Goal: Task Accomplishment & Management: Manage account settings

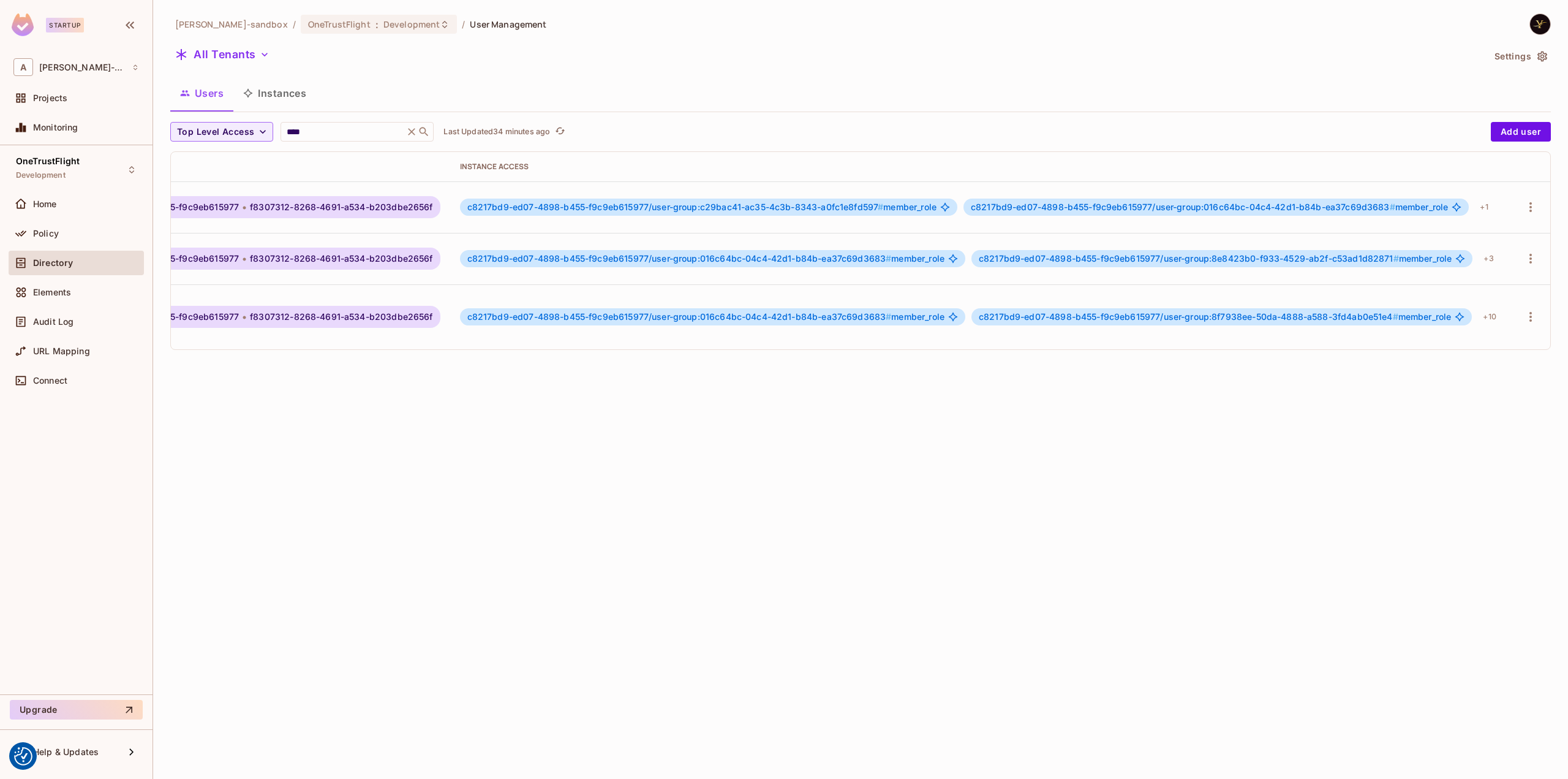
click at [753, 388] on div "alex-trustflight-sandbox / OneTrustFlight : Development / User Management All T…" at bounding box center [861, 390] width 1415 height 779
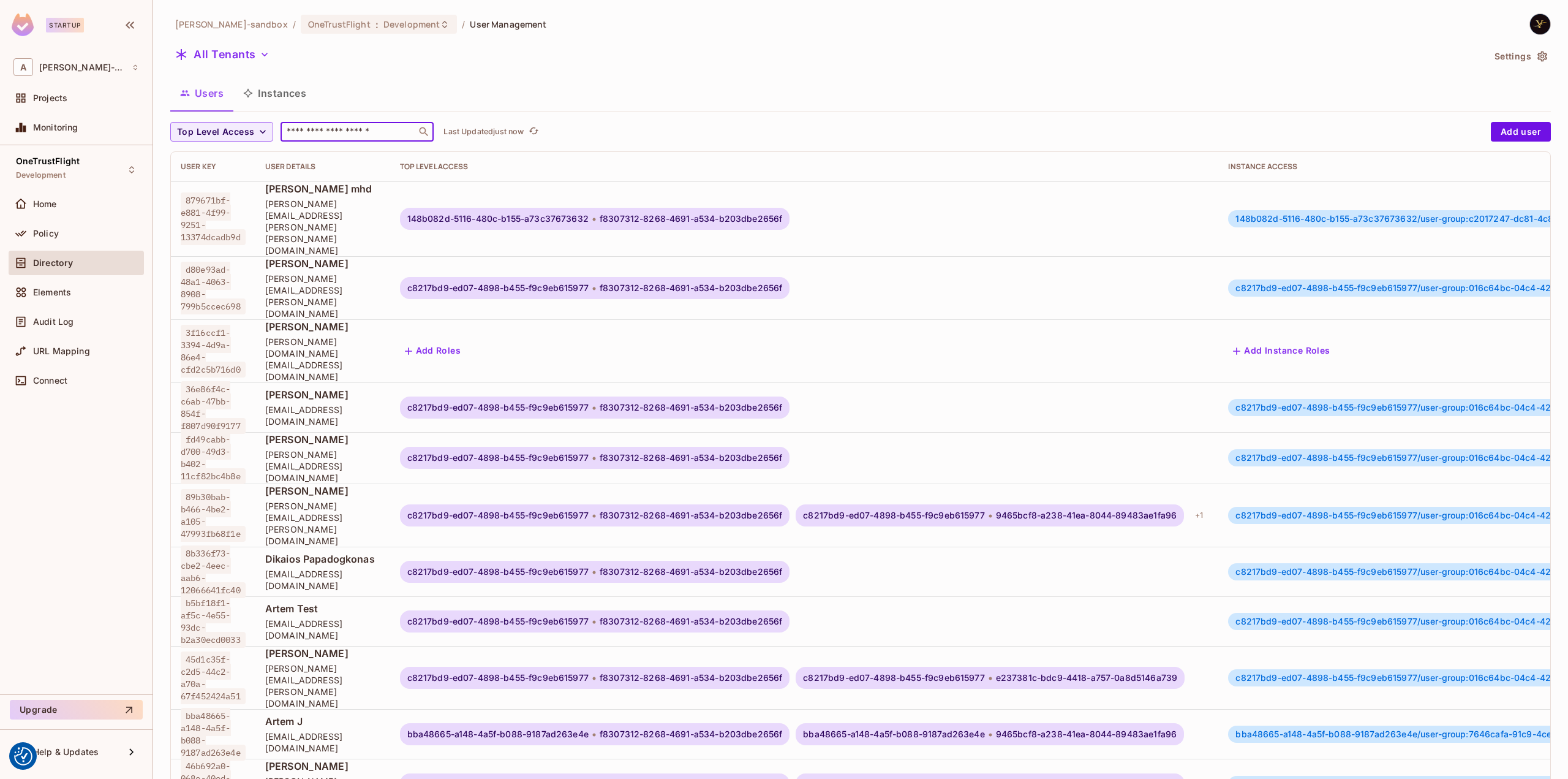
click at [358, 125] on input "text" at bounding box center [349, 131] width 129 height 12
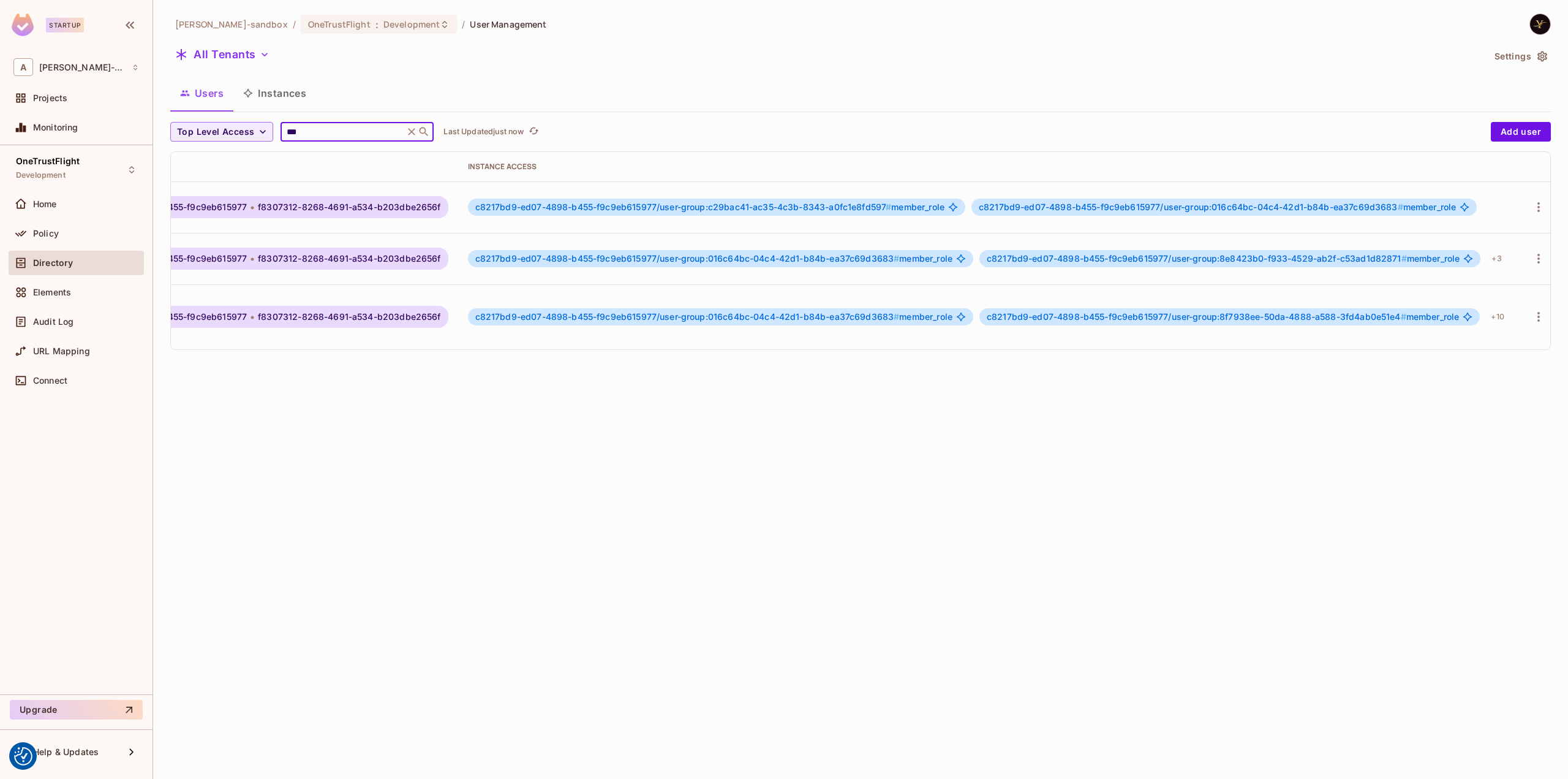
scroll to position [0, 402]
type input "***"
click at [1523, 203] on icon "button" at bounding box center [1530, 207] width 15 height 15
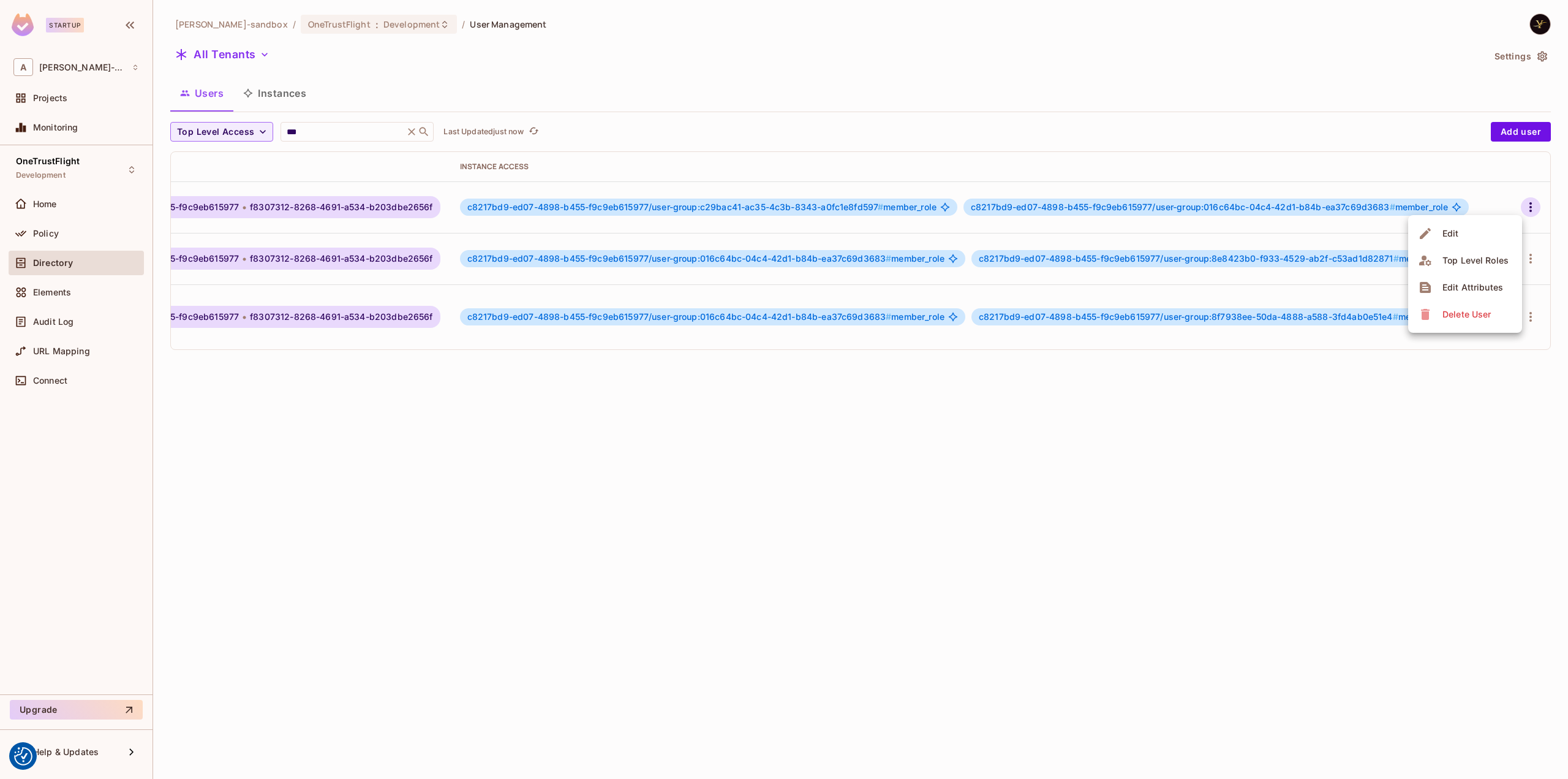
click at [1487, 277] on li "Edit Attributes" at bounding box center [1465, 288] width 114 height 27
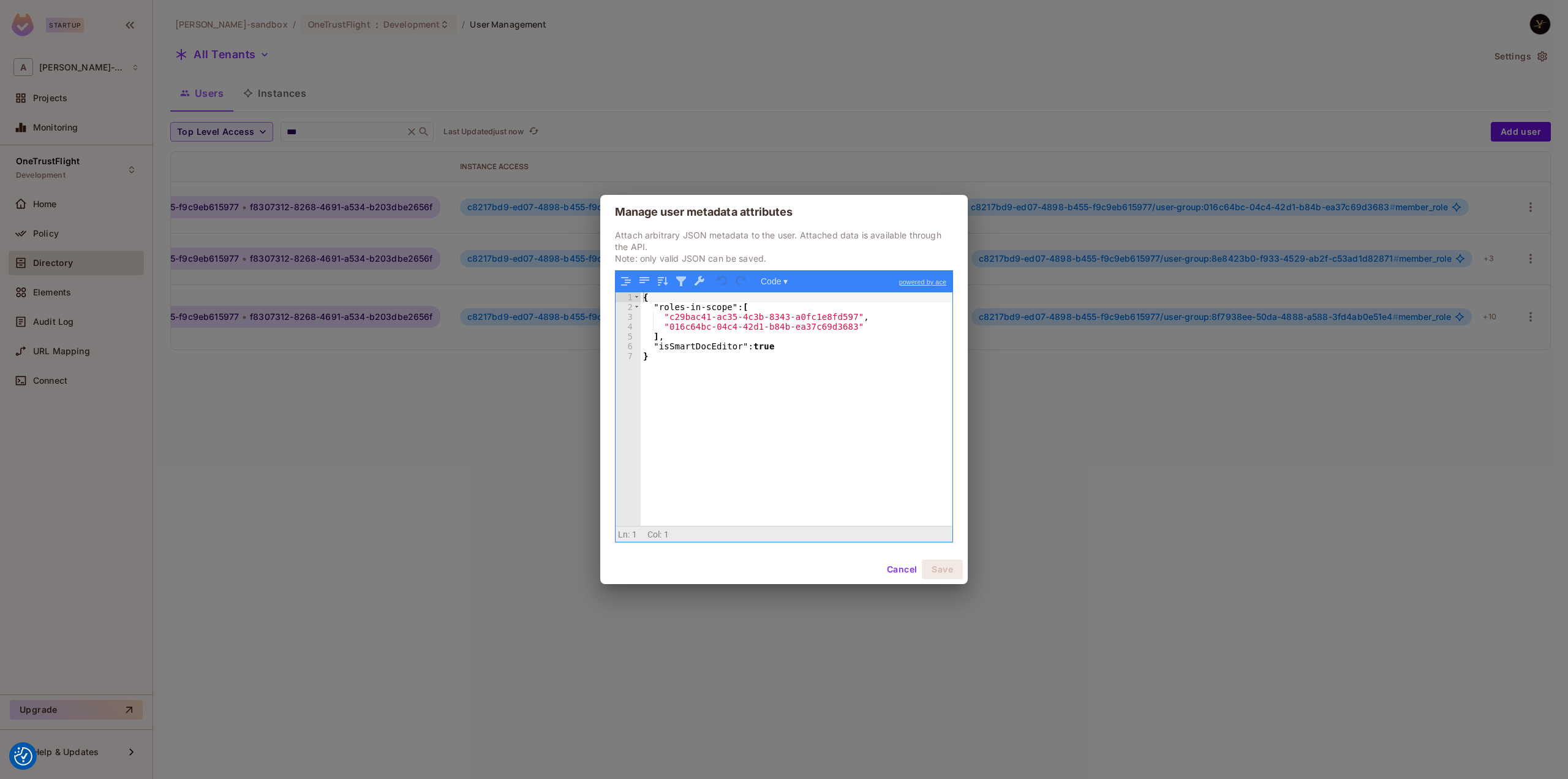
click at [892, 571] on button "Cancel" at bounding box center [901, 569] width 40 height 19
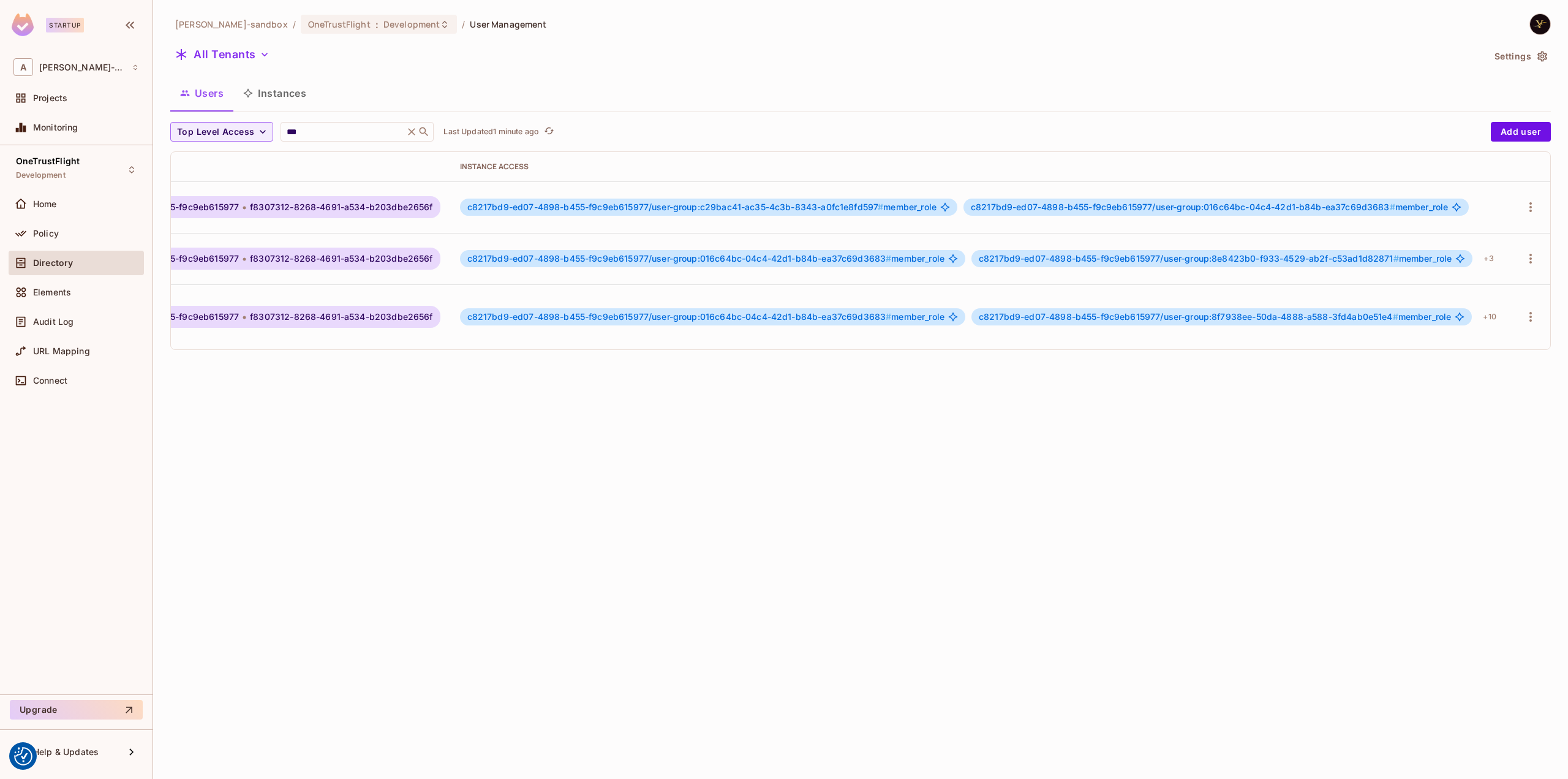
click at [490, 443] on div "[PERSON_NAME]-sandbox / OneTrustFlight : Development / User Management All Tena…" at bounding box center [861, 390] width 1415 height 779
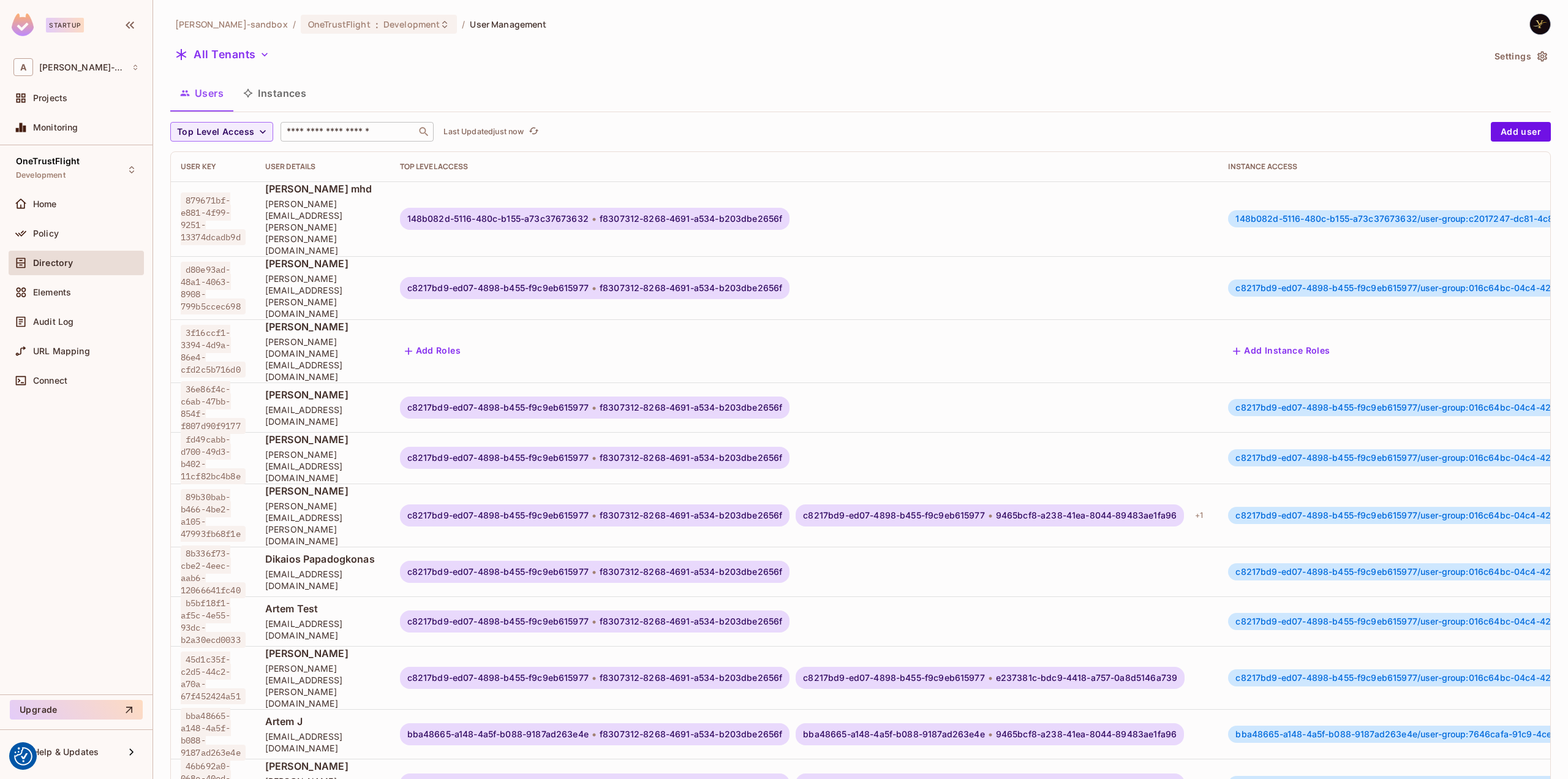
click at [323, 127] on input "text" at bounding box center [349, 131] width 129 height 12
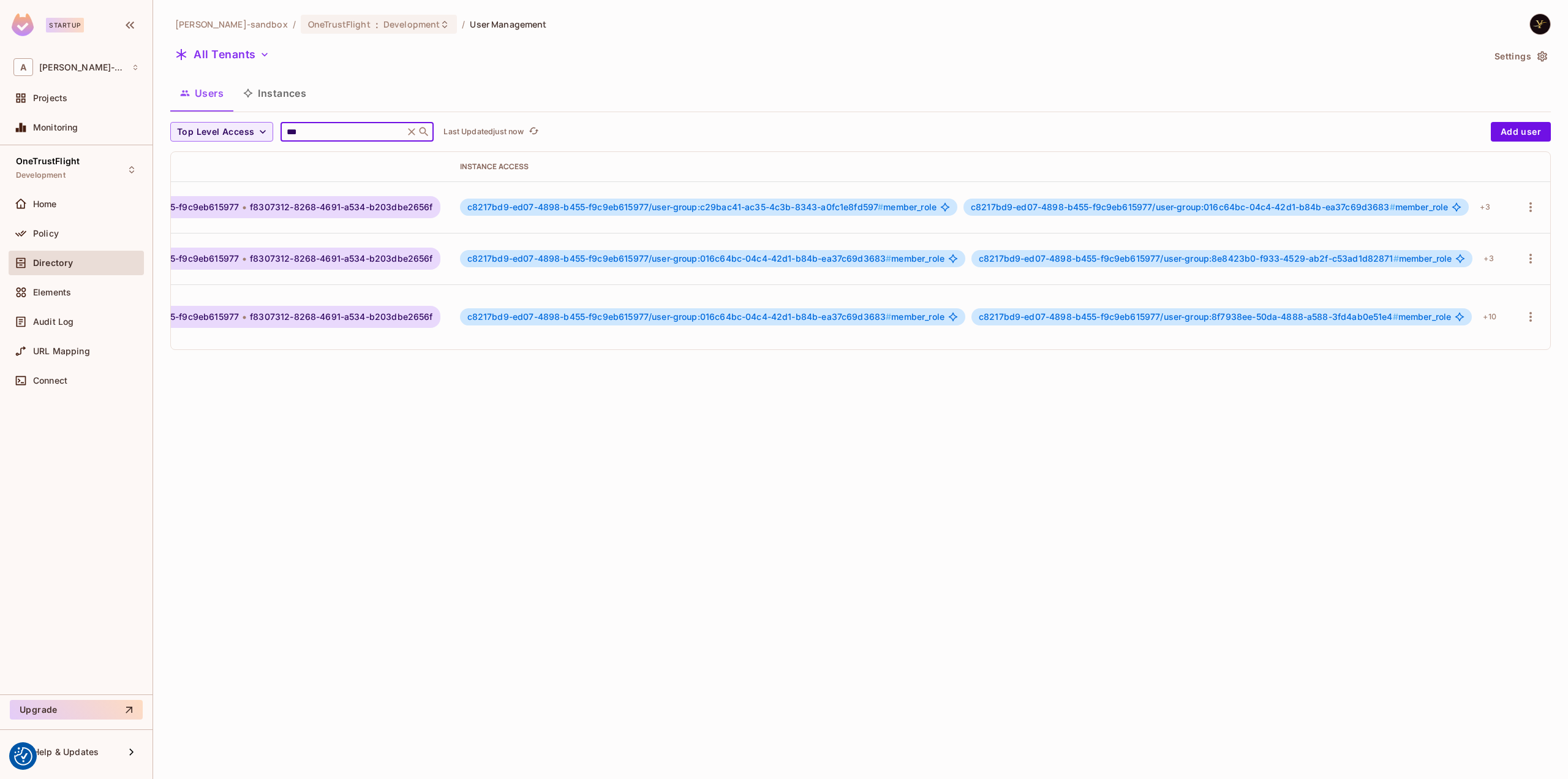
scroll to position [0, 402]
type input "***"
click at [1525, 202] on icon "button" at bounding box center [1530, 207] width 15 height 15
click at [1480, 285] on div "Edit Attributes" at bounding box center [1473, 287] width 60 height 12
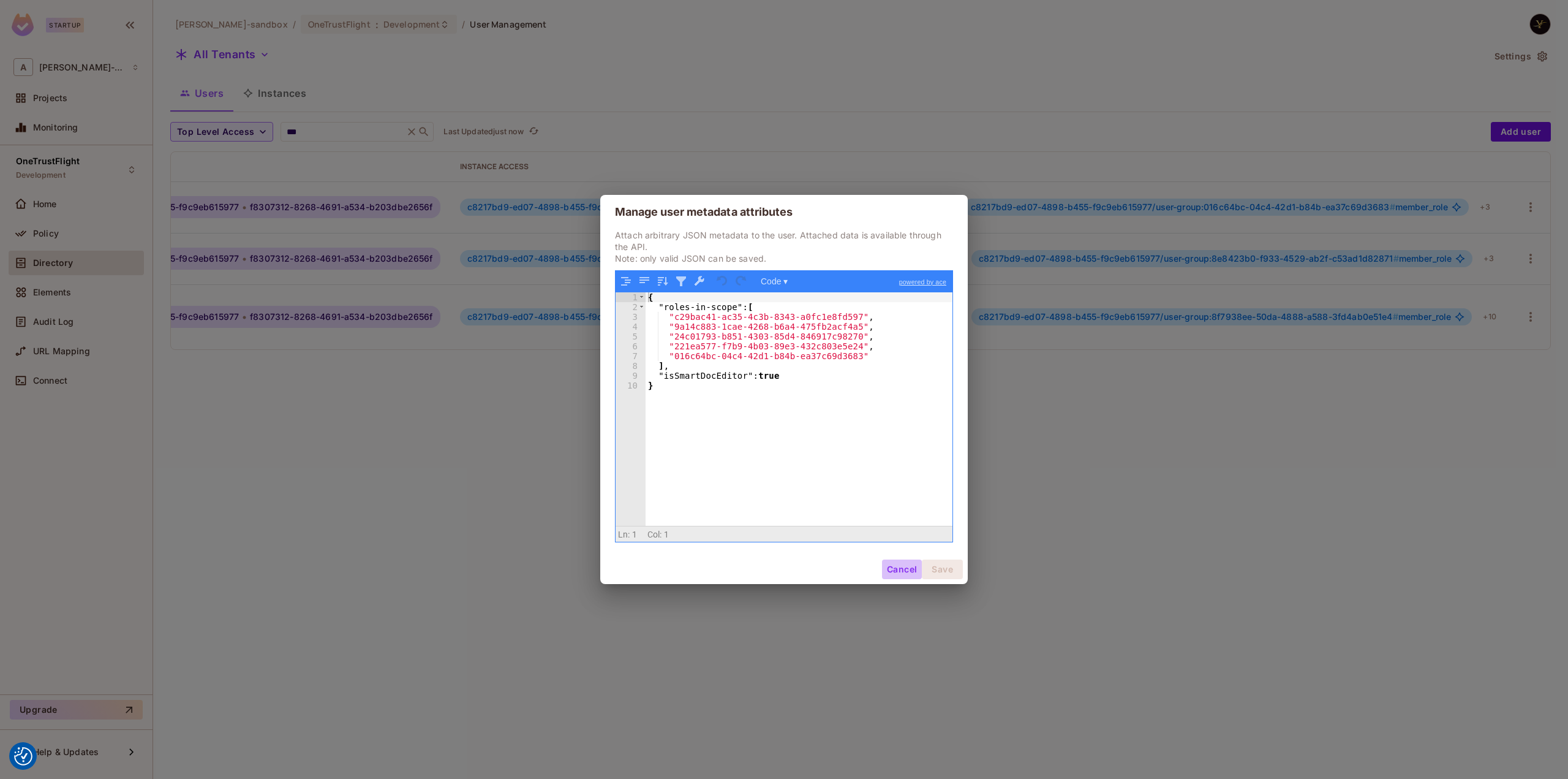
click at [887, 572] on button "Cancel" at bounding box center [901, 569] width 40 height 19
